Goal: Find specific page/section: Find specific page/section

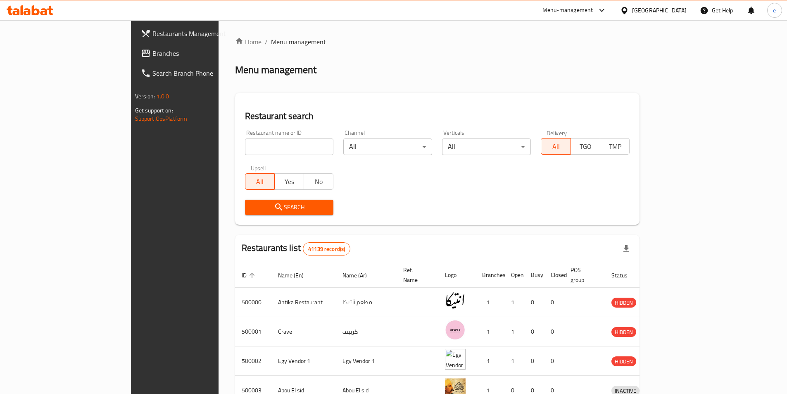
click at [676, 16] on div "[GEOGRAPHIC_DATA]" at bounding box center [654, 10] width 80 height 20
click at [669, 3] on div "[GEOGRAPHIC_DATA]" at bounding box center [654, 10] width 80 height 20
drag, startPoint x: 671, startPoint y: 3, endPoint x: 670, endPoint y: 8, distance: 4.6
click at [670, 4] on div "Egypt" at bounding box center [654, 10] width 80 height 20
click at [632, 8] on div at bounding box center [626, 10] width 12 height 9
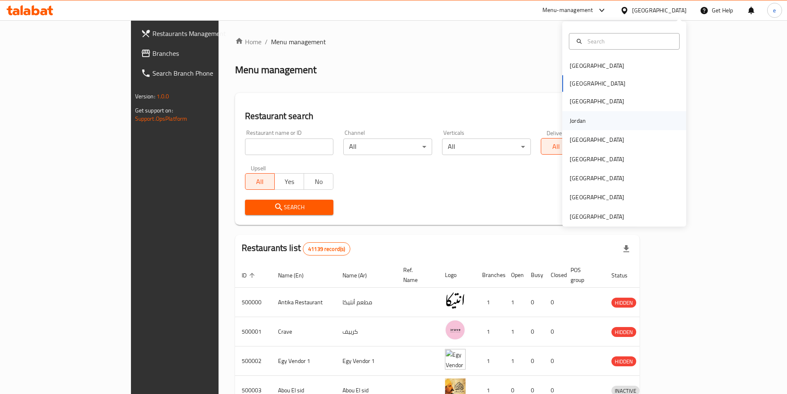
click at [575, 115] on div "Jordan" at bounding box center [577, 120] width 29 height 19
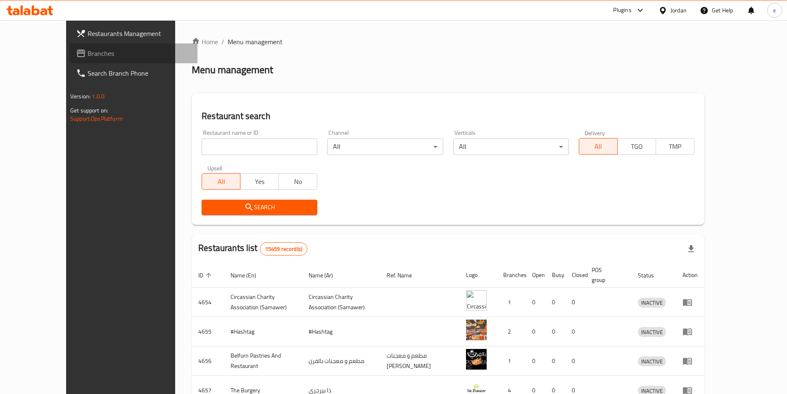
click at [88, 51] on span "Branches" at bounding box center [139, 53] width 103 height 10
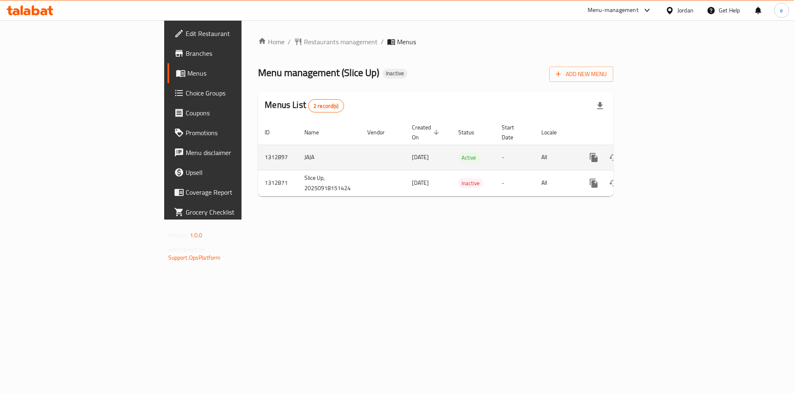
click at [663, 149] on link "enhanced table" at bounding box center [653, 158] width 20 height 20
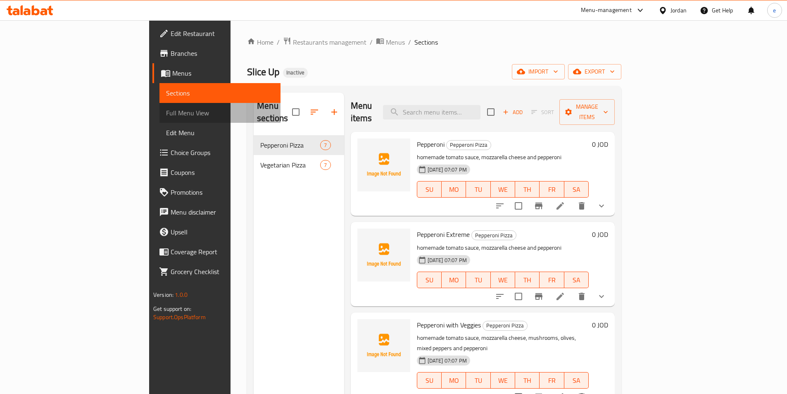
click at [166, 112] on span "Full Menu View" at bounding box center [220, 113] width 108 height 10
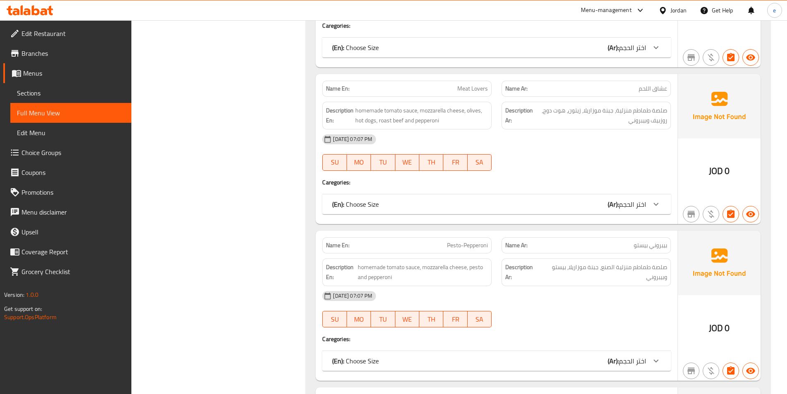
scroll to position [703, 0]
